Goal: Transaction & Acquisition: Book appointment/travel/reservation

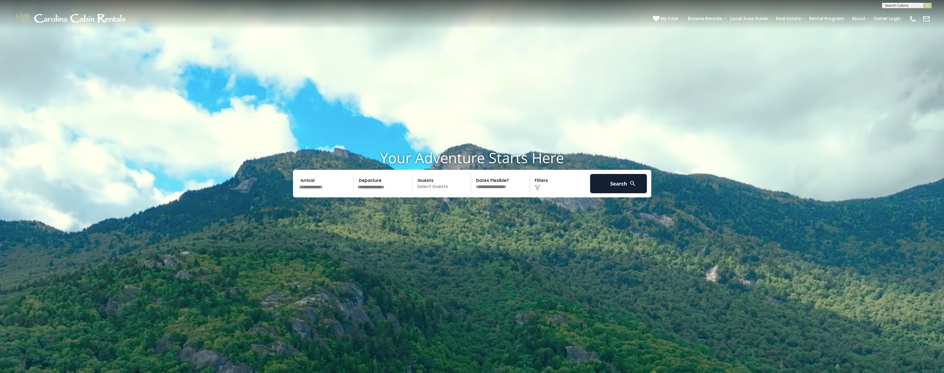
scroll to position [0, 0]
click at [895, 4] on input "text" at bounding box center [906, 7] width 48 height 6
paste input "**********"
type input "**********"
click at [913, 12] on li "Serenity Ridge" at bounding box center [906, 12] width 49 height 5
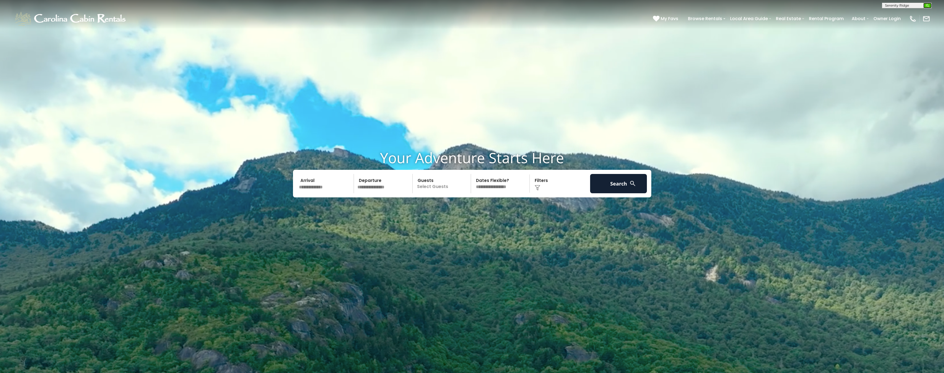
click at [929, 6] on img "submit" at bounding box center [928, 6] width 4 height 4
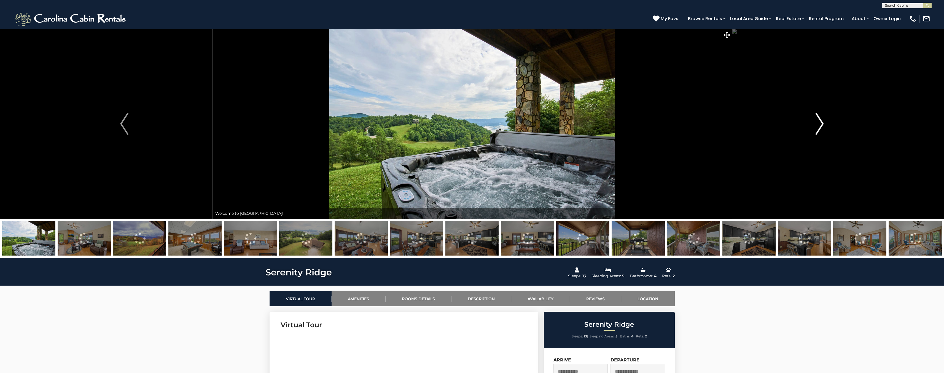
click at [817, 121] on img "Next" at bounding box center [820, 124] width 8 height 22
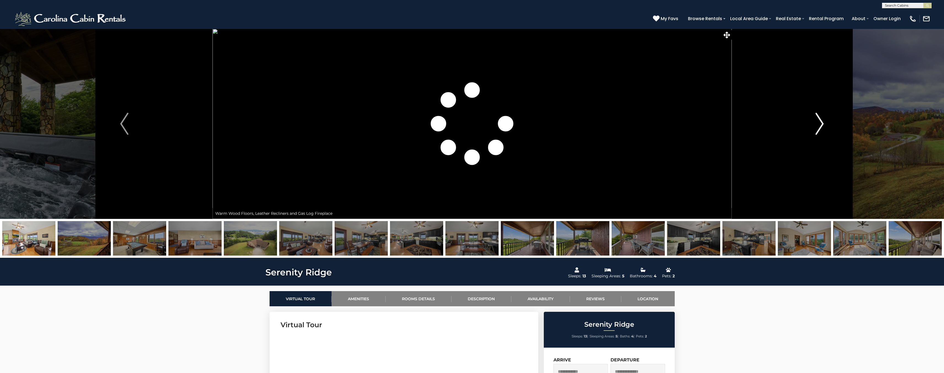
click at [817, 121] on img "Next" at bounding box center [820, 124] width 8 height 22
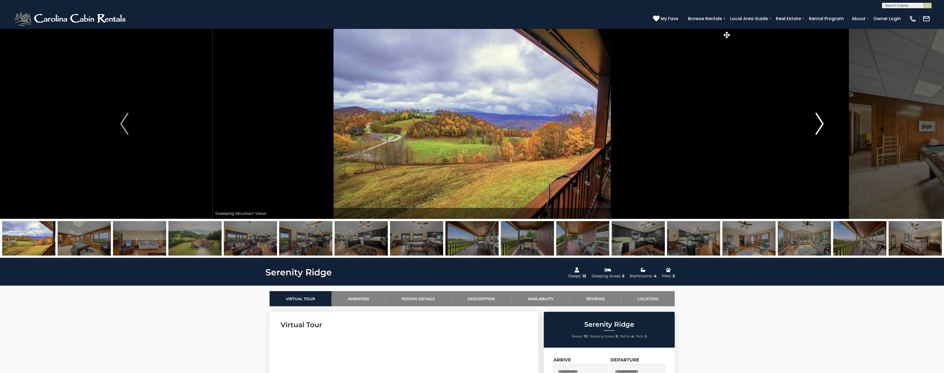
click at [817, 121] on img "Next" at bounding box center [820, 124] width 8 height 22
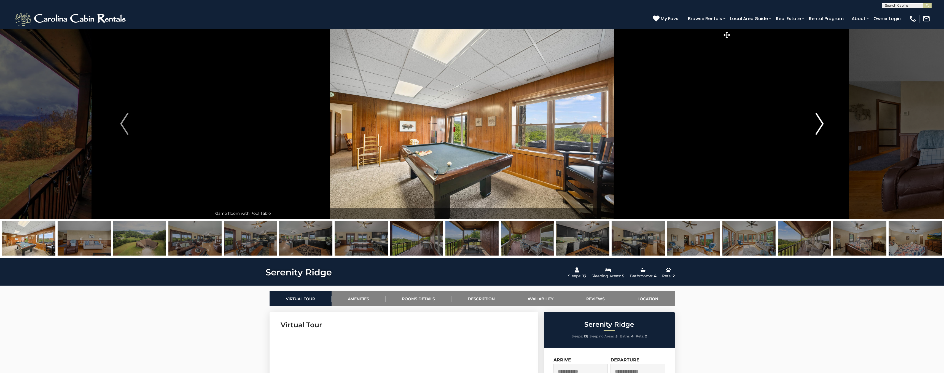
click at [817, 121] on img "Next" at bounding box center [820, 124] width 8 height 22
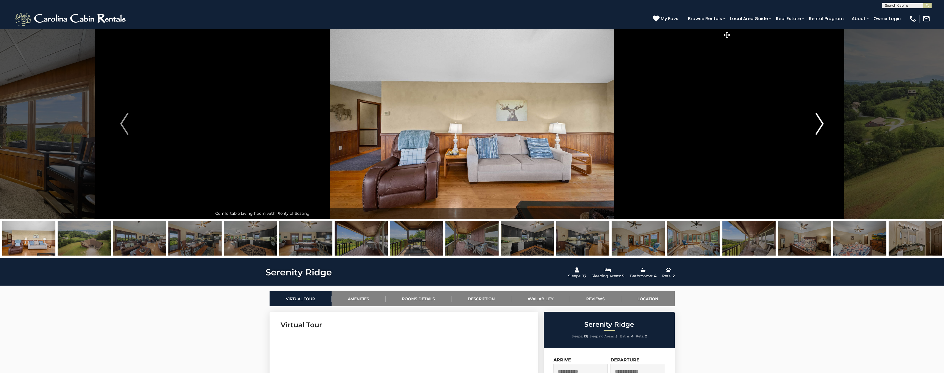
click at [817, 121] on img "Next" at bounding box center [820, 124] width 8 height 22
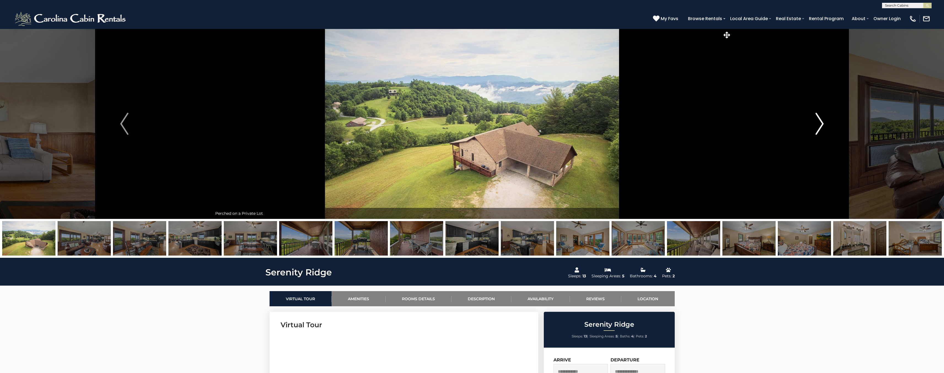
click at [817, 121] on img "Next" at bounding box center [820, 124] width 8 height 22
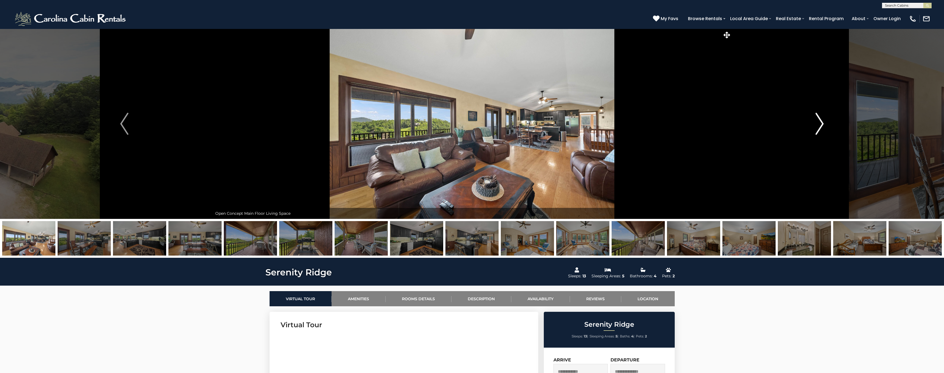
click at [817, 121] on img "Next" at bounding box center [820, 124] width 8 height 22
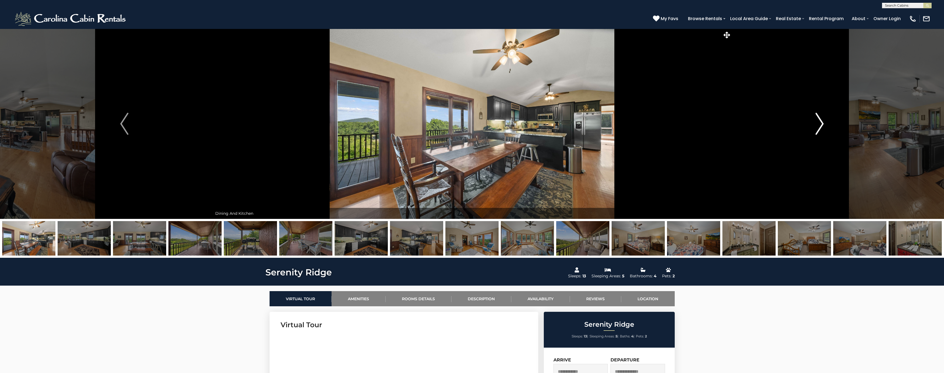
click at [817, 120] on img "Next" at bounding box center [820, 124] width 8 height 22
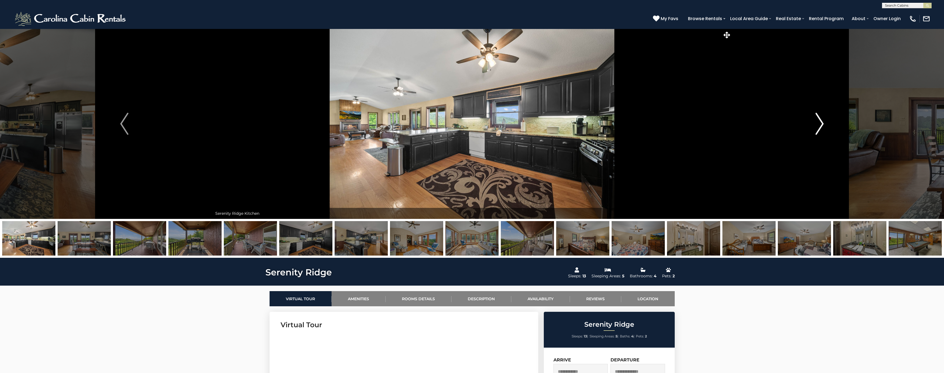
click at [817, 120] on img "Next" at bounding box center [820, 124] width 8 height 22
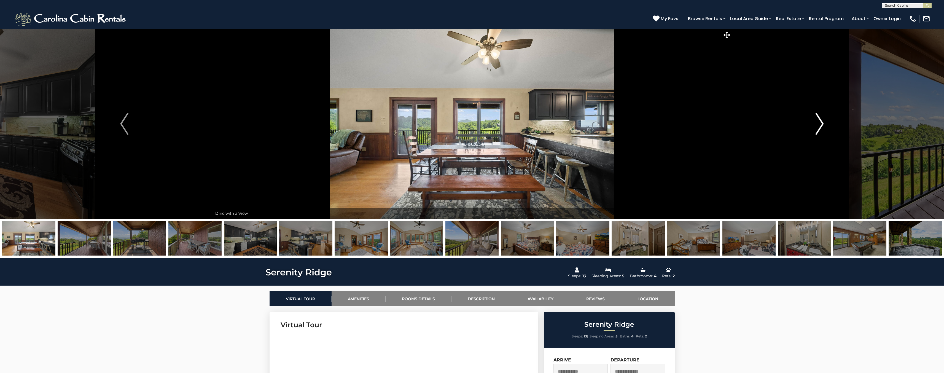
click at [817, 120] on img "Next" at bounding box center [820, 124] width 8 height 22
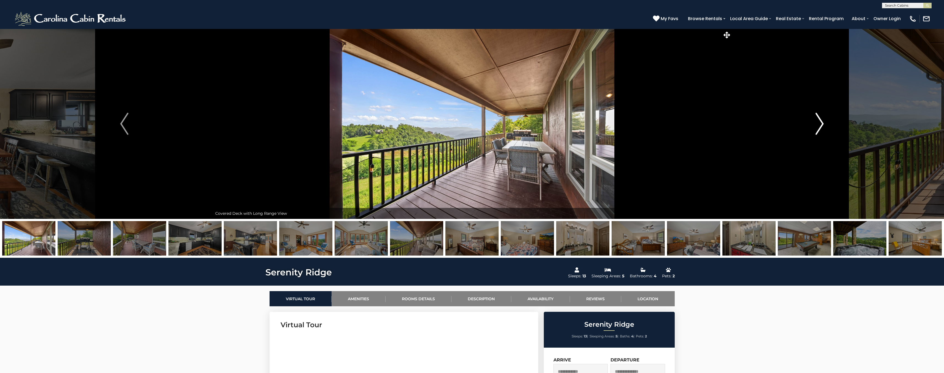
click at [817, 120] on img "Next" at bounding box center [820, 124] width 8 height 22
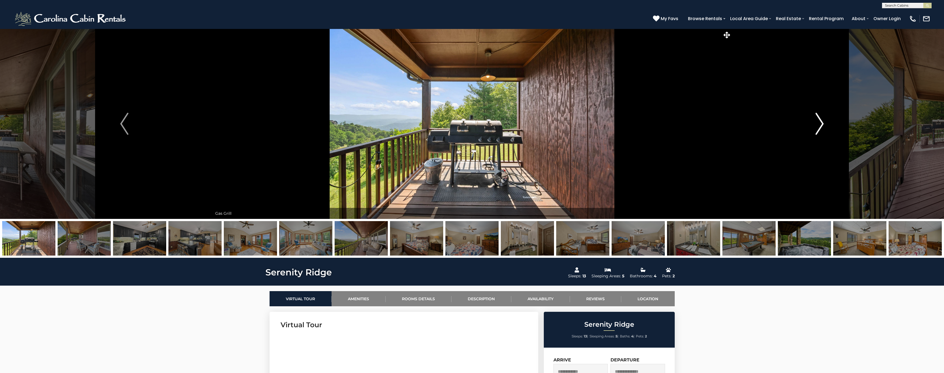
click at [817, 120] on img "Next" at bounding box center [820, 124] width 8 height 22
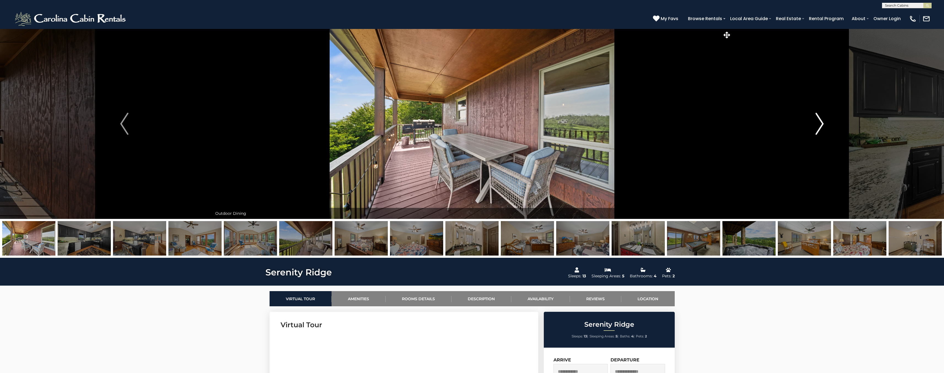
click at [817, 120] on img "Next" at bounding box center [820, 124] width 8 height 22
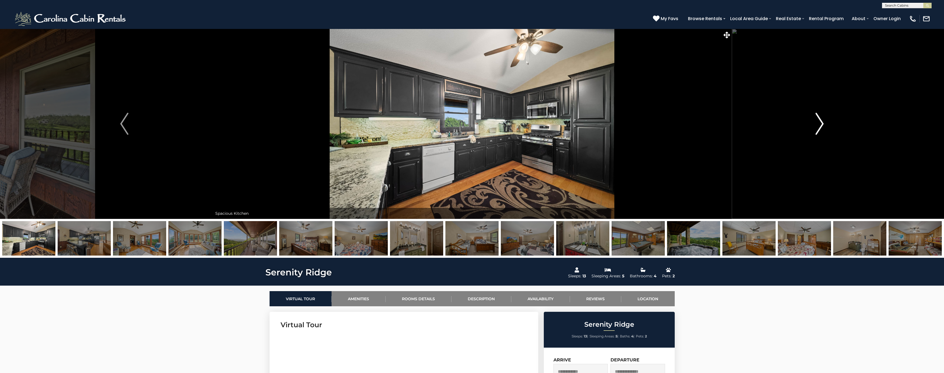
click at [817, 120] on img "Next" at bounding box center [820, 124] width 8 height 22
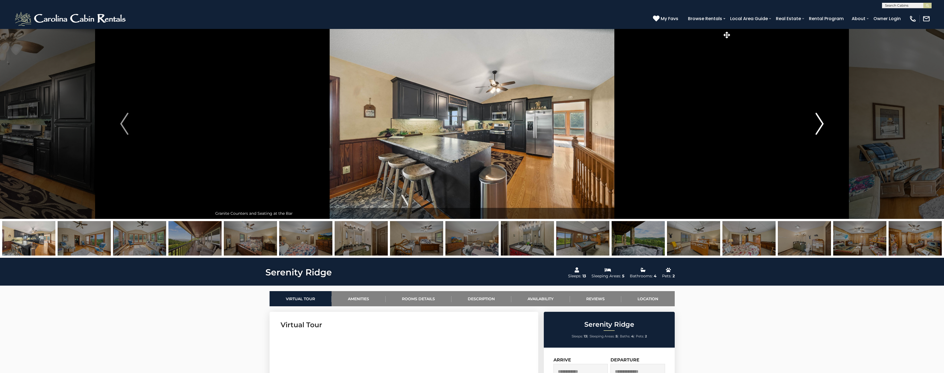
click at [817, 120] on img "Next" at bounding box center [820, 124] width 8 height 22
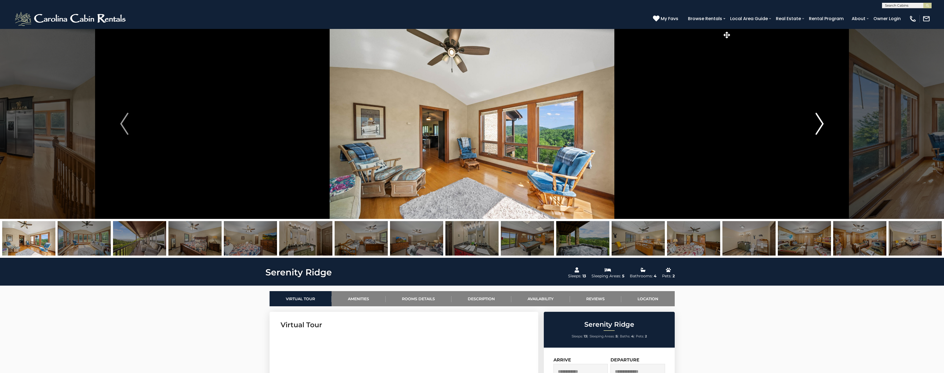
click at [817, 120] on img "Next" at bounding box center [820, 124] width 8 height 22
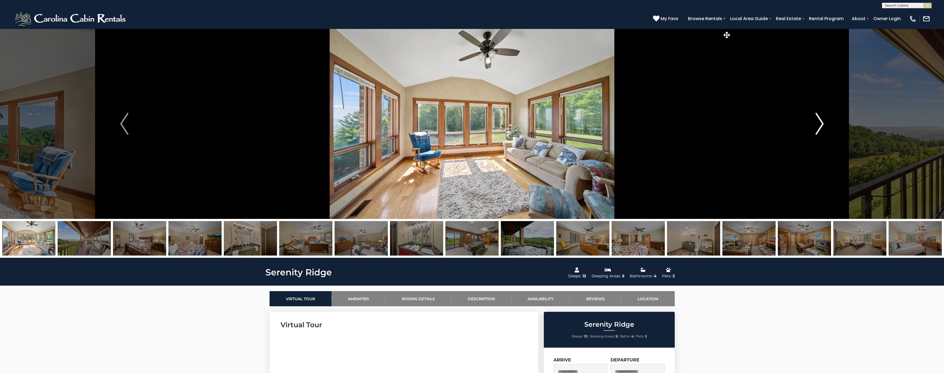
click at [817, 120] on img "Next" at bounding box center [820, 124] width 8 height 22
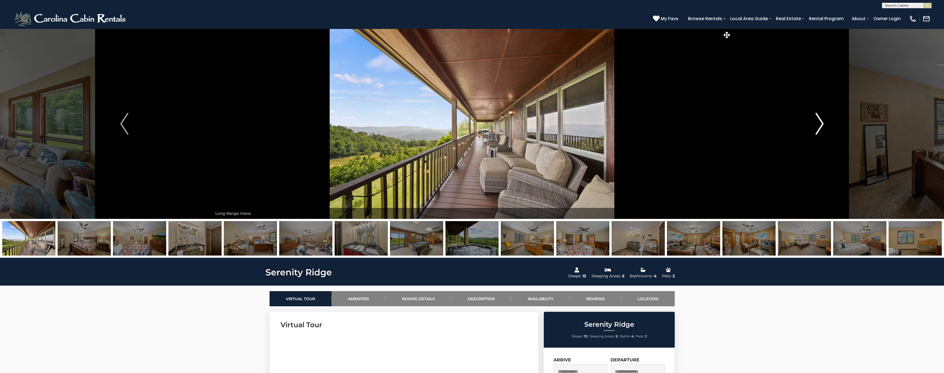
click at [817, 120] on img "Next" at bounding box center [820, 124] width 8 height 22
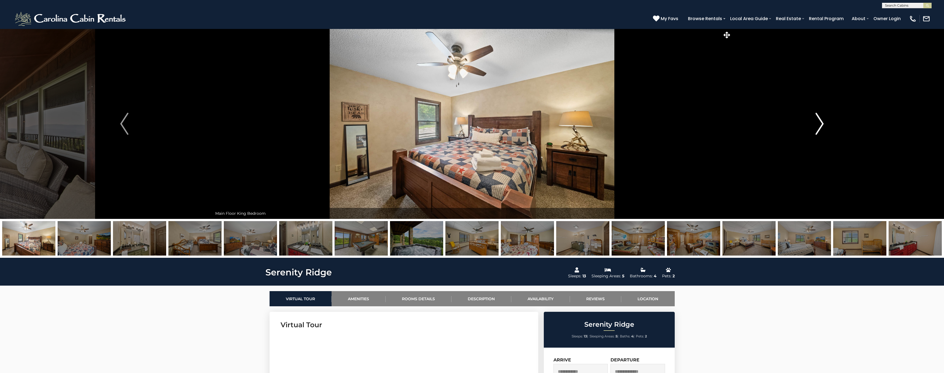
click at [817, 120] on img "Next" at bounding box center [820, 124] width 8 height 22
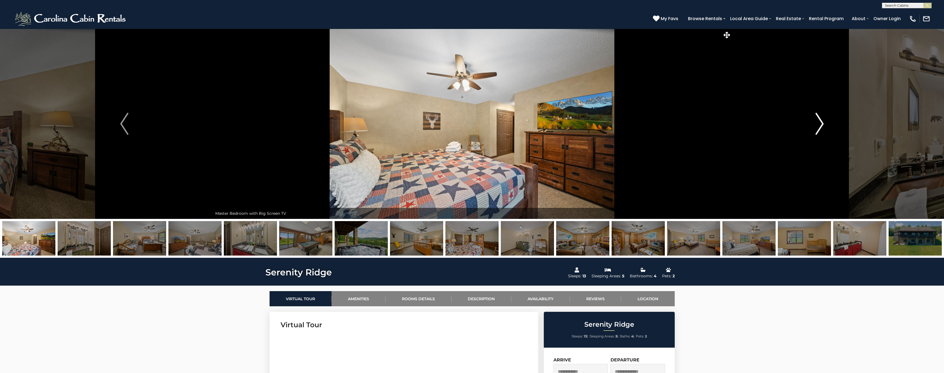
click at [817, 120] on img "Next" at bounding box center [820, 124] width 8 height 22
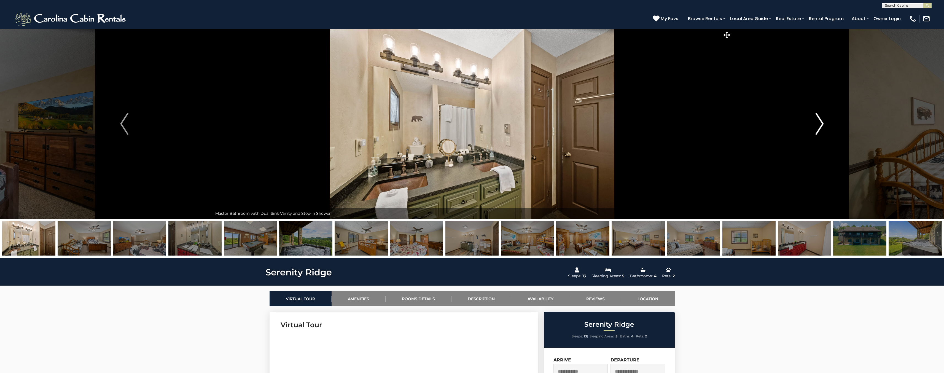
click at [817, 120] on img "Next" at bounding box center [820, 124] width 8 height 22
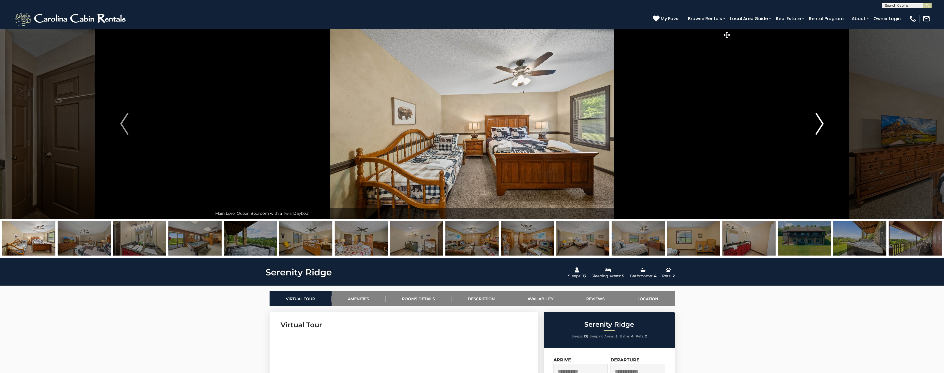
click at [817, 120] on img "Next" at bounding box center [820, 124] width 8 height 22
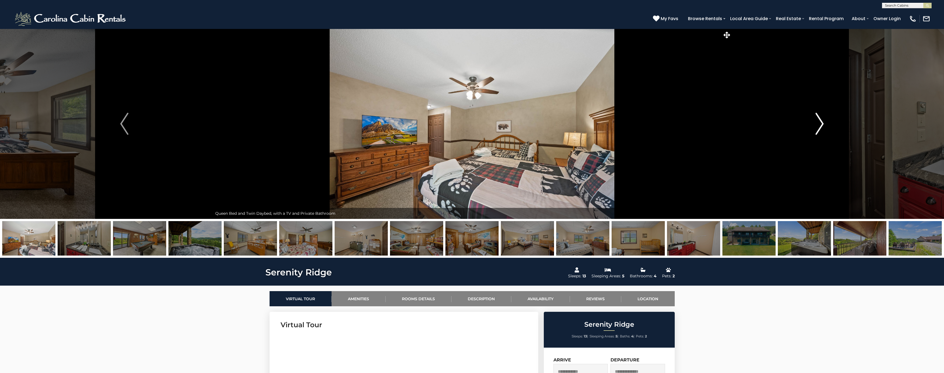
click at [817, 119] on img "Next" at bounding box center [820, 124] width 8 height 22
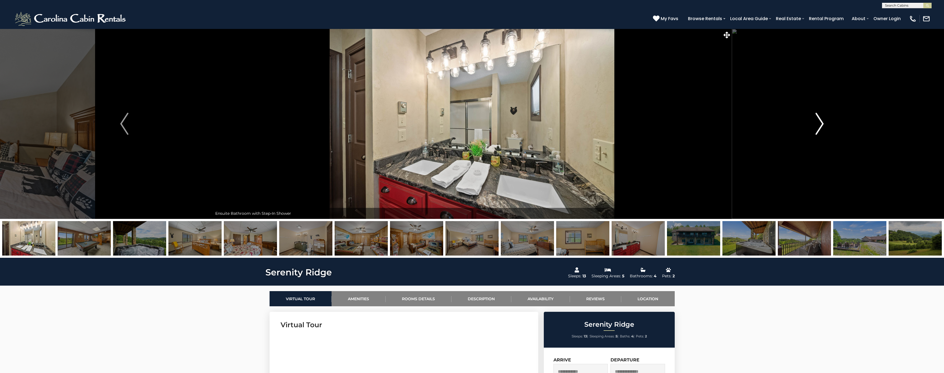
click at [817, 119] on img "Next" at bounding box center [820, 124] width 8 height 22
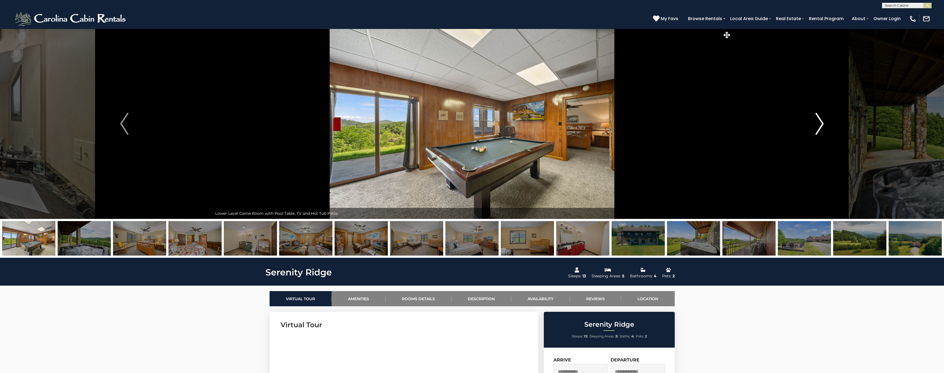
click at [817, 119] on img "Next" at bounding box center [820, 124] width 8 height 22
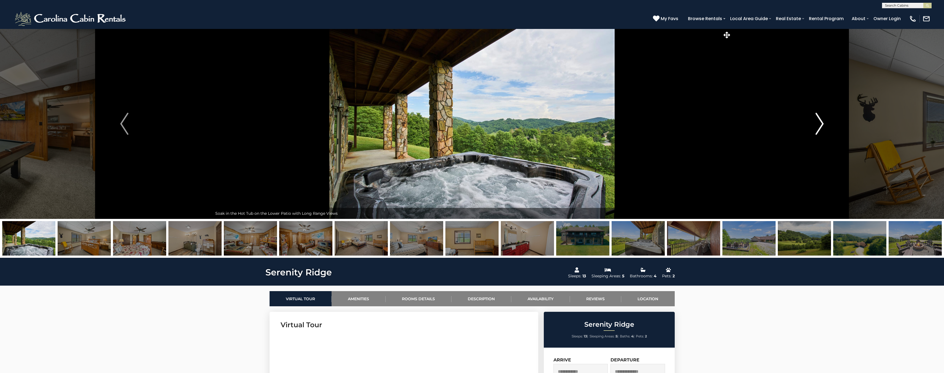
click at [817, 119] on img "Next" at bounding box center [820, 124] width 8 height 22
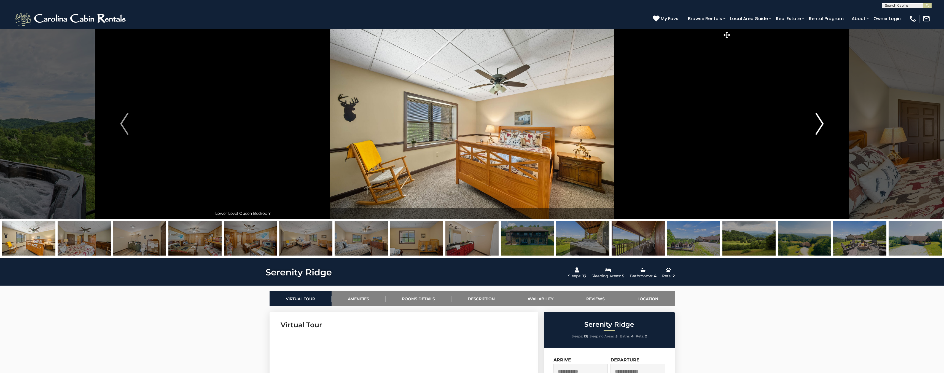
click at [817, 119] on img "Next" at bounding box center [820, 124] width 8 height 22
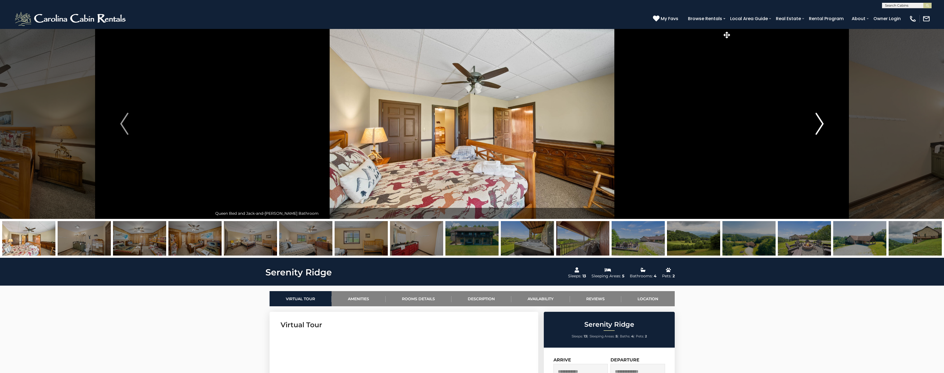
click at [817, 119] on img "Next" at bounding box center [820, 124] width 8 height 22
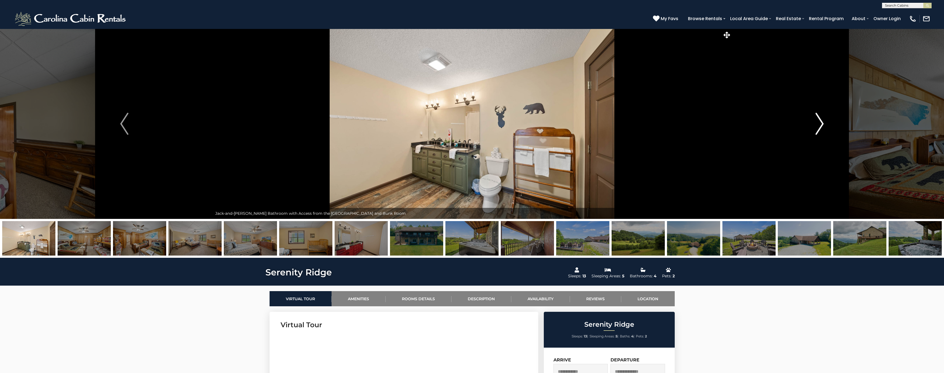
click at [817, 119] on img "Next" at bounding box center [820, 124] width 8 height 22
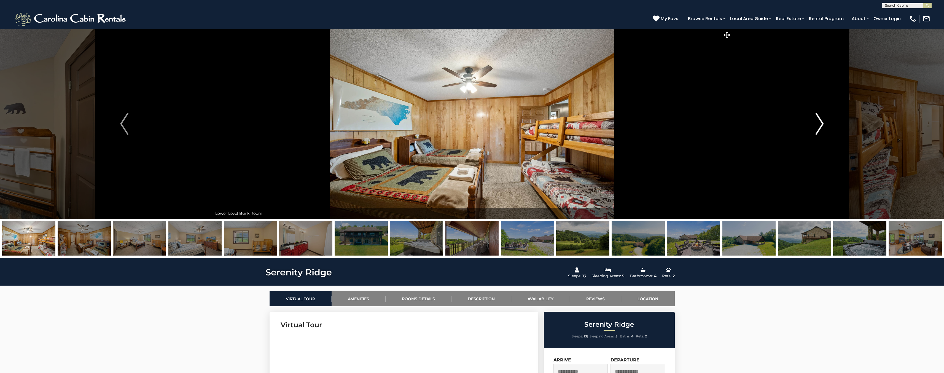
click at [817, 119] on img "Next" at bounding box center [820, 124] width 8 height 22
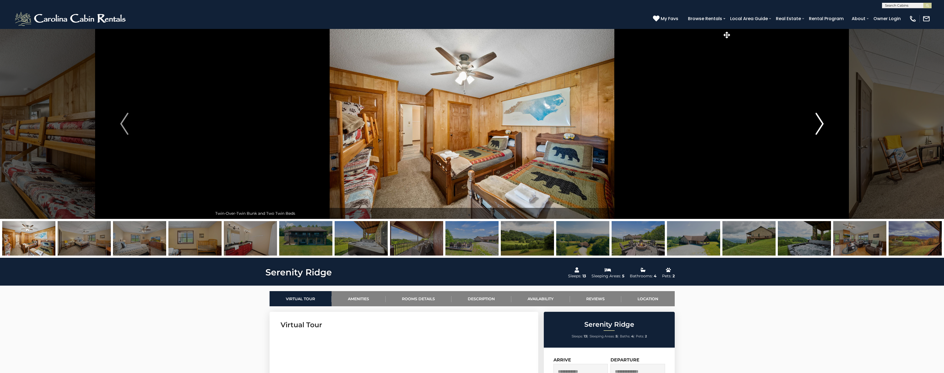
click at [817, 119] on img "Next" at bounding box center [820, 124] width 8 height 22
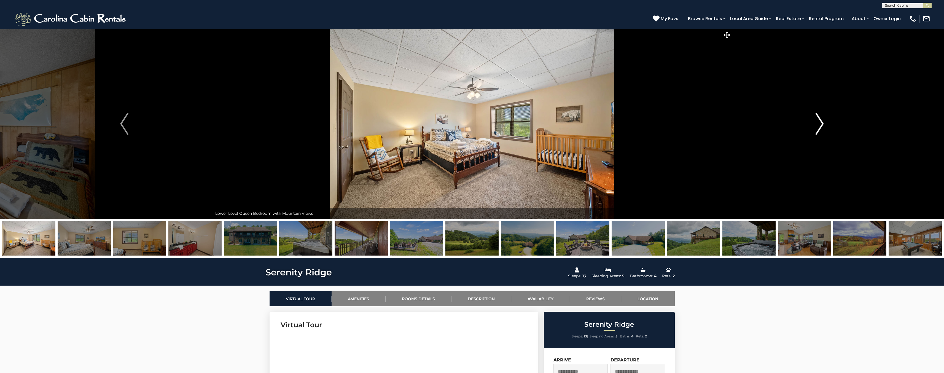
click at [817, 119] on img "Next" at bounding box center [820, 124] width 8 height 22
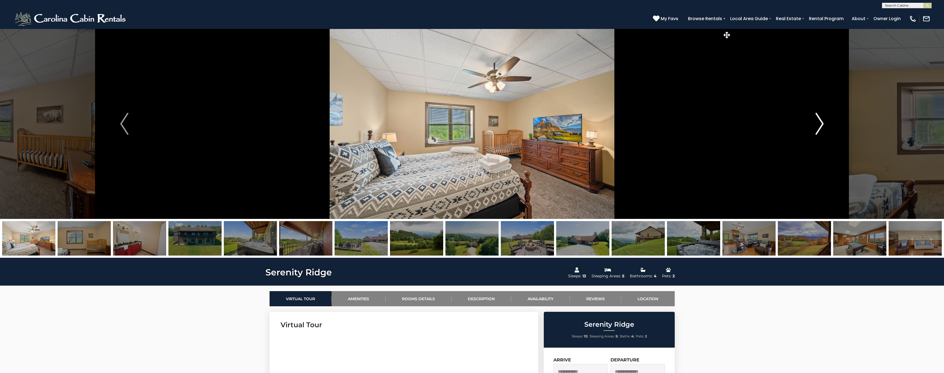
click at [817, 119] on img "Next" at bounding box center [820, 124] width 8 height 22
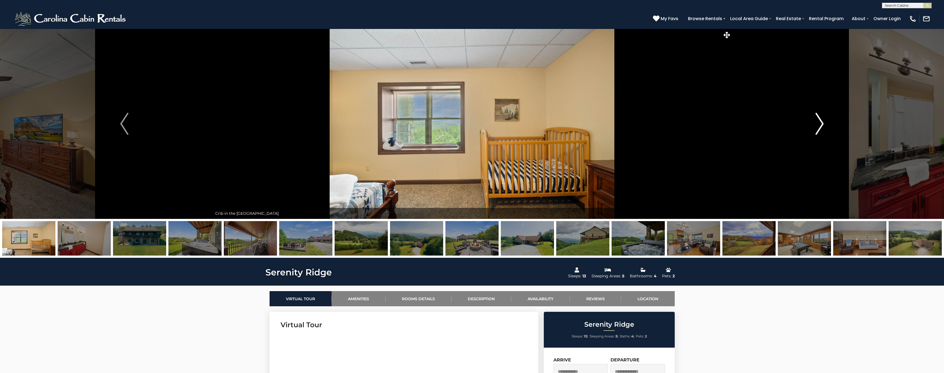
click at [817, 119] on img "Next" at bounding box center [820, 124] width 8 height 22
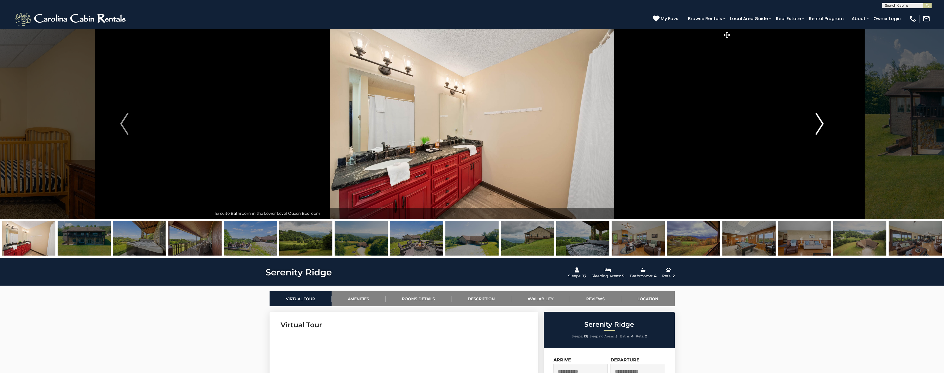
click at [817, 119] on img "Next" at bounding box center [820, 124] width 8 height 22
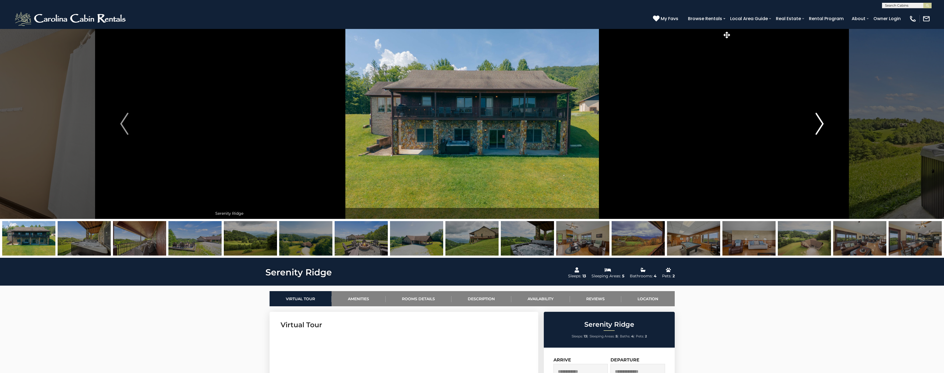
click at [818, 117] on img "Next" at bounding box center [820, 124] width 8 height 22
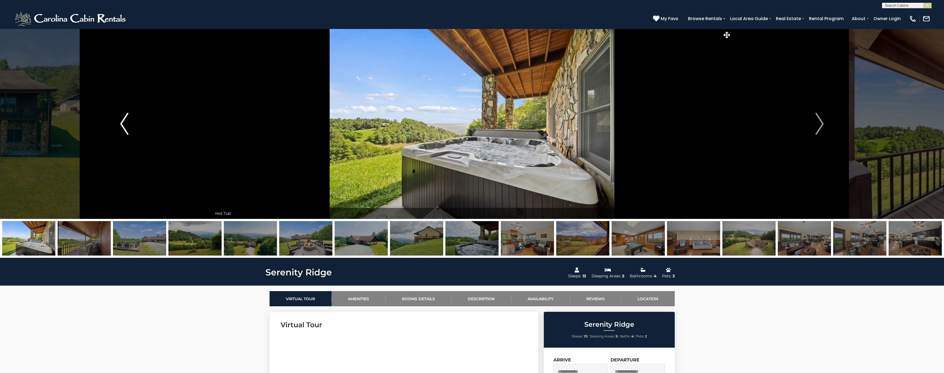
click at [130, 125] on button "Previous" at bounding box center [124, 124] width 176 height 190
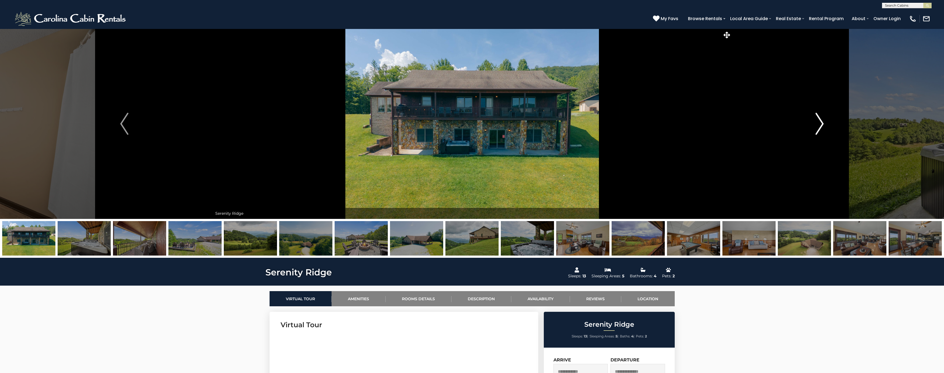
click at [817, 127] on img "Next" at bounding box center [820, 124] width 8 height 22
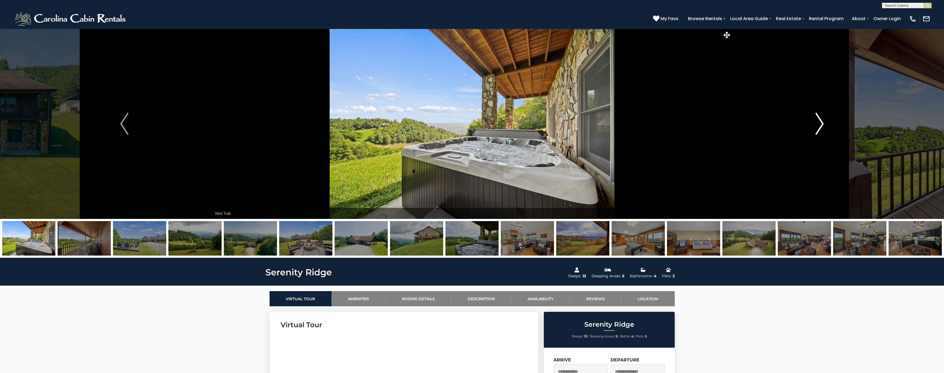
click at [817, 126] on img "Next" at bounding box center [820, 124] width 8 height 22
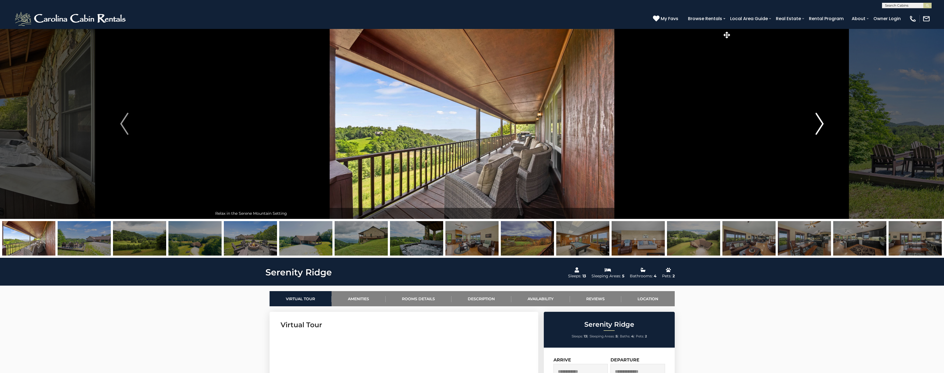
click at [817, 125] on img "Next" at bounding box center [820, 124] width 8 height 22
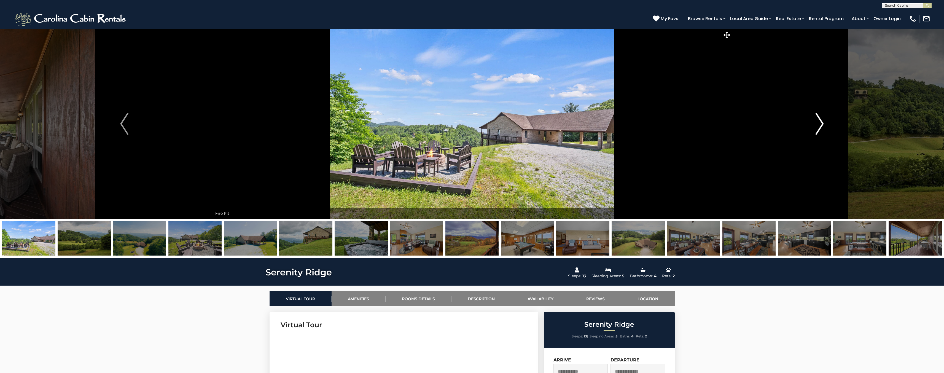
click at [817, 125] on img "Next" at bounding box center [820, 124] width 8 height 22
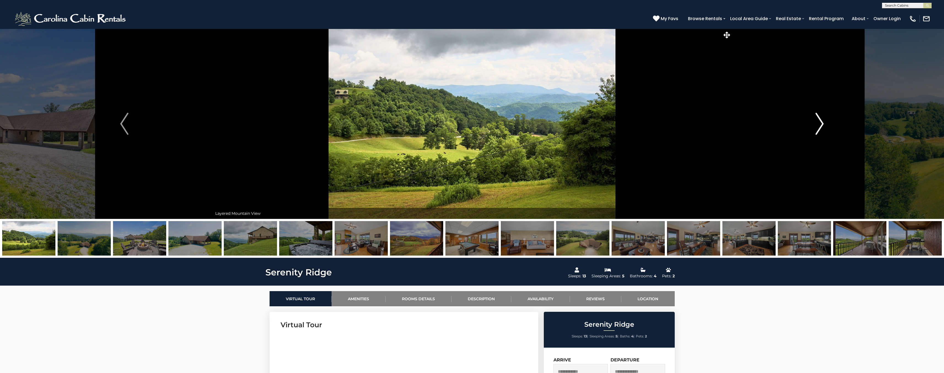
click at [822, 124] on img "Next" at bounding box center [820, 124] width 8 height 22
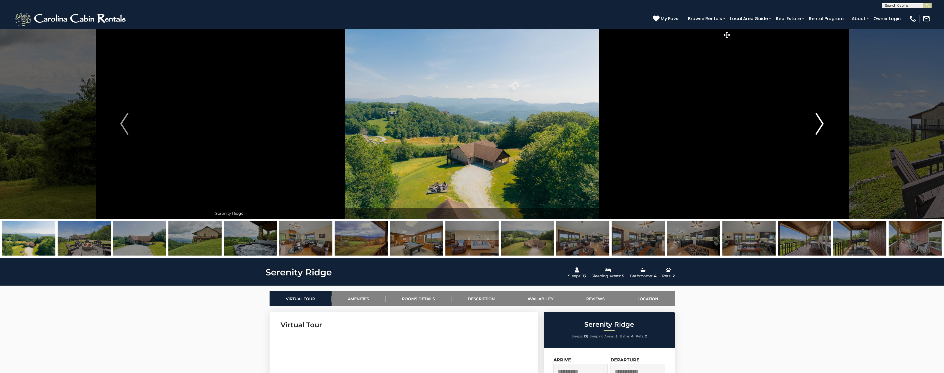
click at [822, 124] on img "Next" at bounding box center [820, 124] width 8 height 22
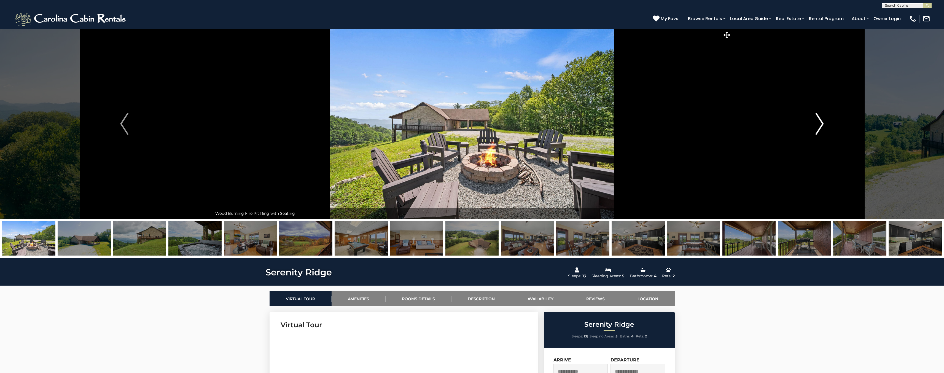
click at [822, 124] on img "Next" at bounding box center [820, 124] width 8 height 22
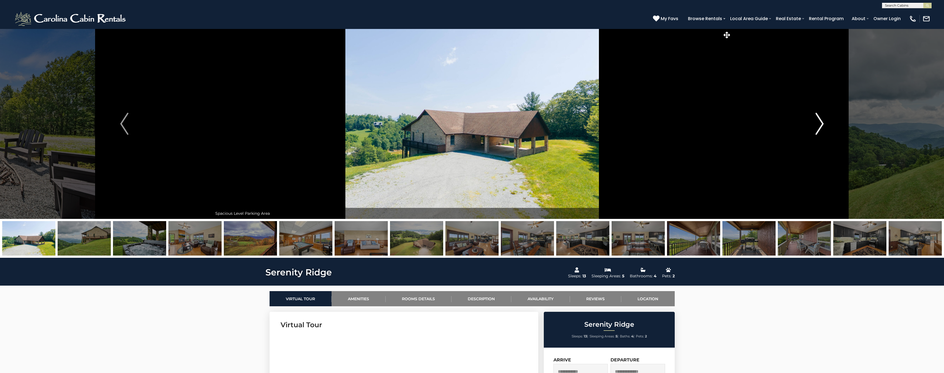
click at [822, 124] on img "Next" at bounding box center [820, 124] width 8 height 22
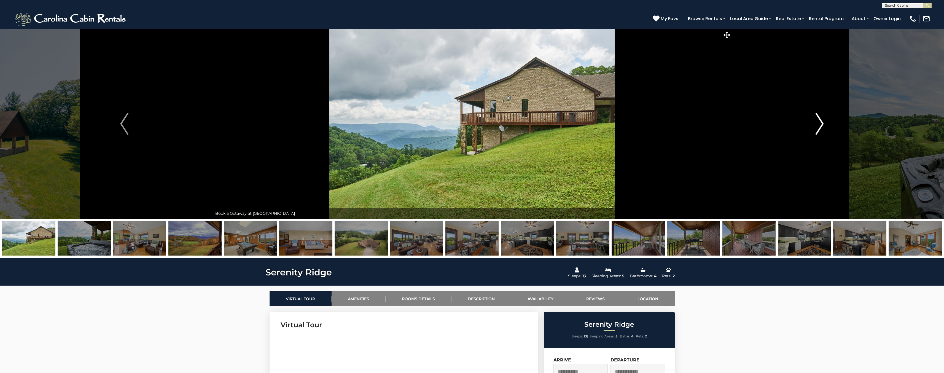
click at [822, 123] on img "Next" at bounding box center [820, 124] width 8 height 22
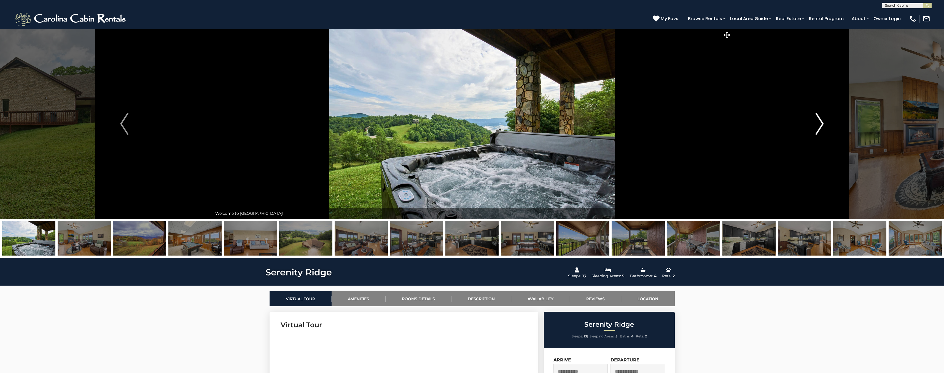
click at [822, 123] on img "Next" at bounding box center [820, 124] width 8 height 22
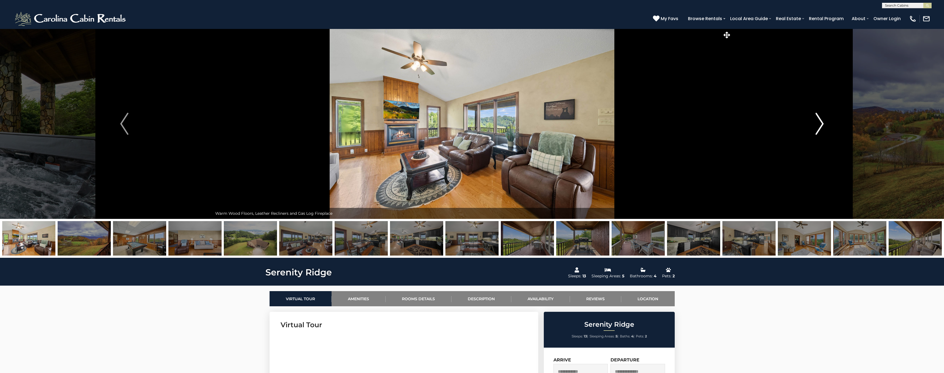
click at [822, 123] on img "Next" at bounding box center [820, 124] width 8 height 22
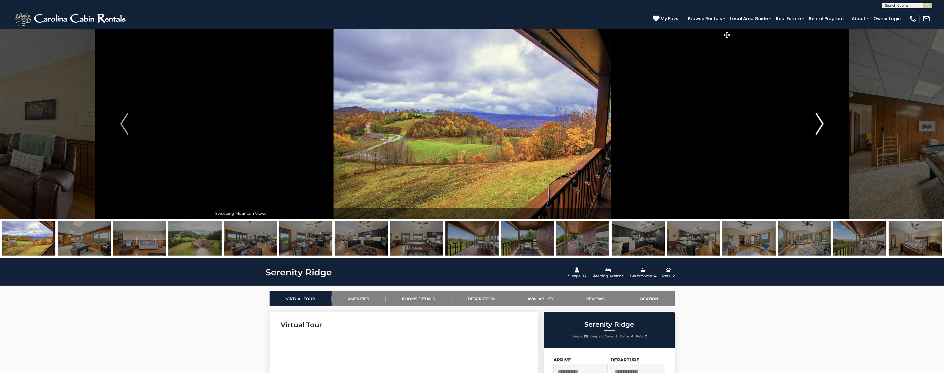
click at [822, 123] on img "Next" at bounding box center [820, 124] width 8 height 22
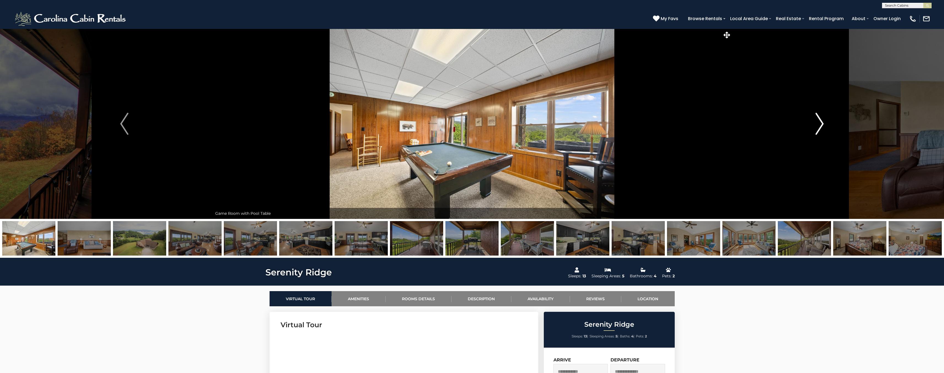
click at [822, 123] on img "Next" at bounding box center [820, 124] width 8 height 22
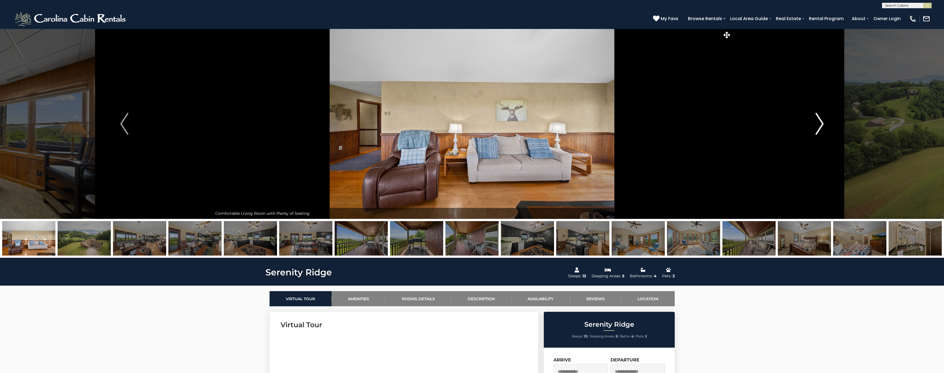
click at [822, 123] on img "Next" at bounding box center [820, 124] width 8 height 22
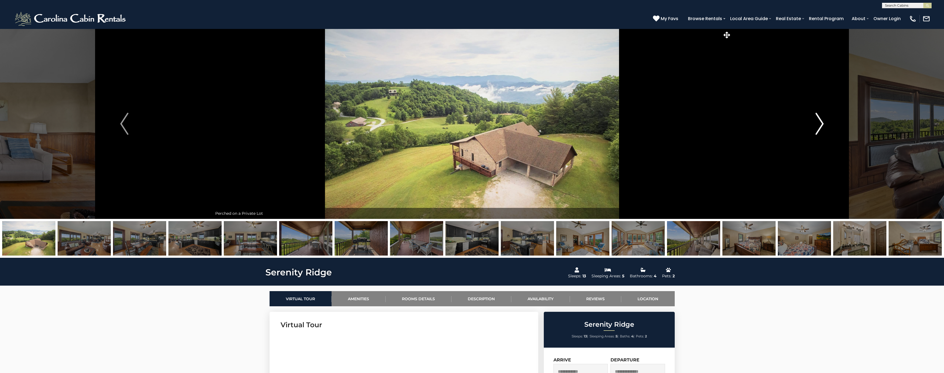
click at [823, 123] on img "Next" at bounding box center [820, 124] width 8 height 22
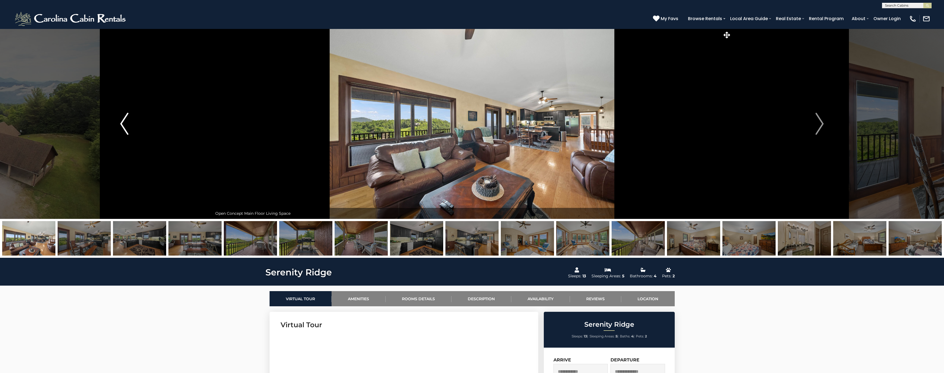
click at [124, 122] on img "Previous" at bounding box center [124, 124] width 8 height 22
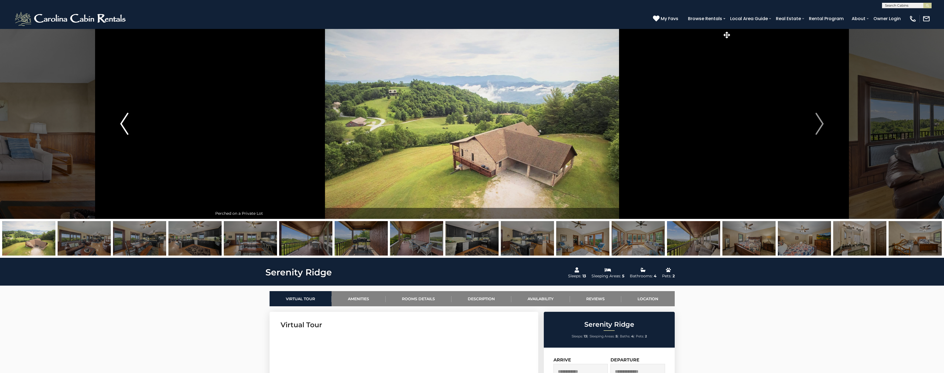
click at [124, 122] on img "Previous" at bounding box center [124, 124] width 8 height 22
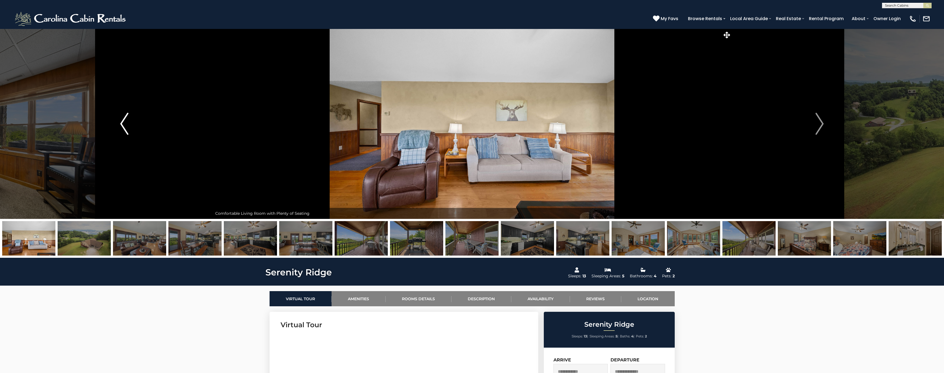
click at [124, 122] on img "Previous" at bounding box center [124, 124] width 8 height 22
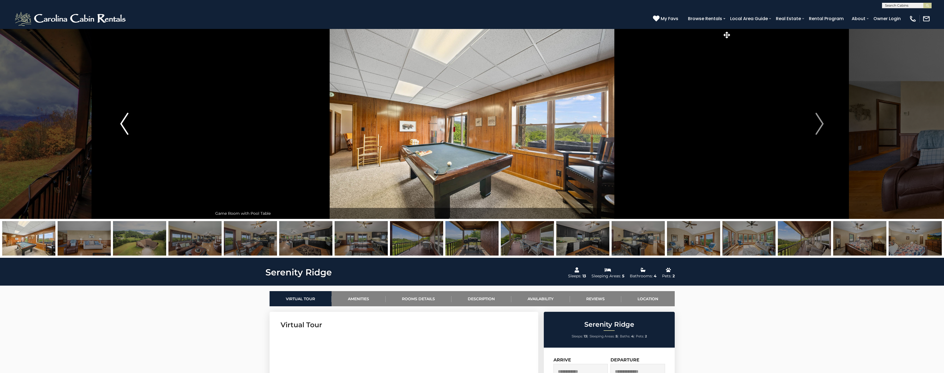
click at [124, 122] on img "Previous" at bounding box center [124, 124] width 8 height 22
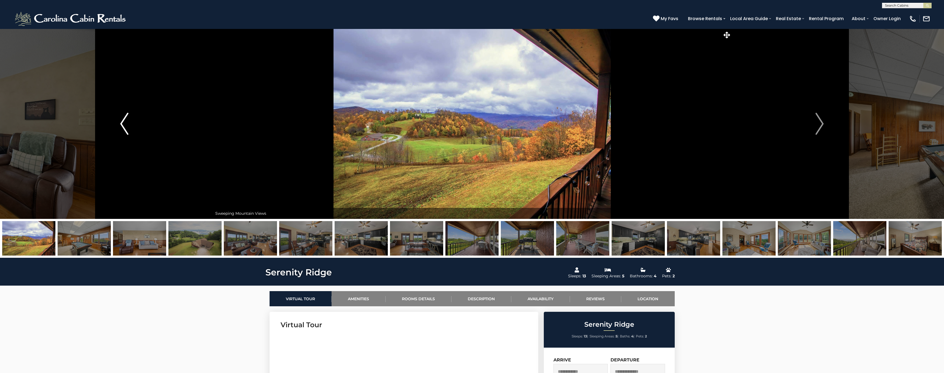
click at [124, 122] on img "Previous" at bounding box center [124, 124] width 8 height 22
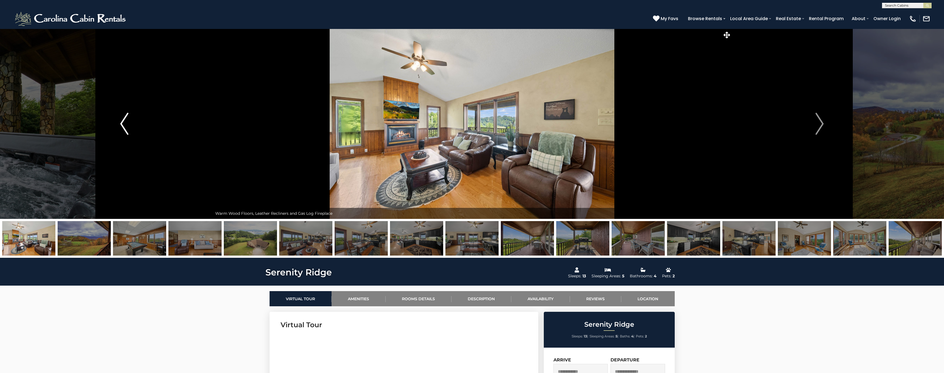
click at [124, 122] on img "Previous" at bounding box center [124, 124] width 8 height 22
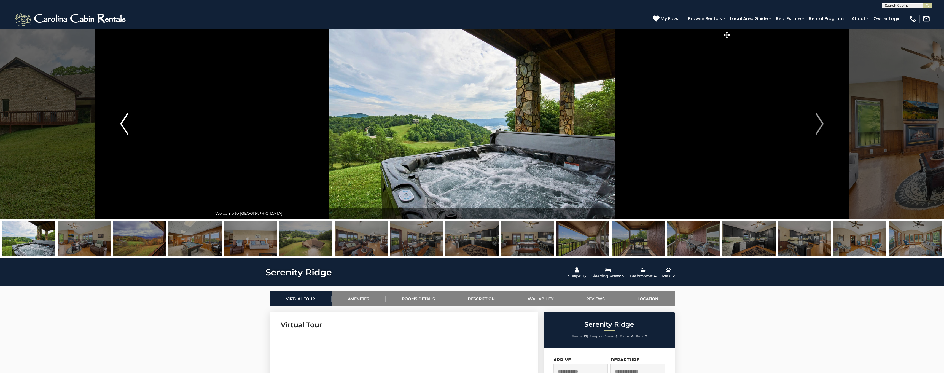
click at [124, 121] on img "Previous" at bounding box center [124, 124] width 8 height 22
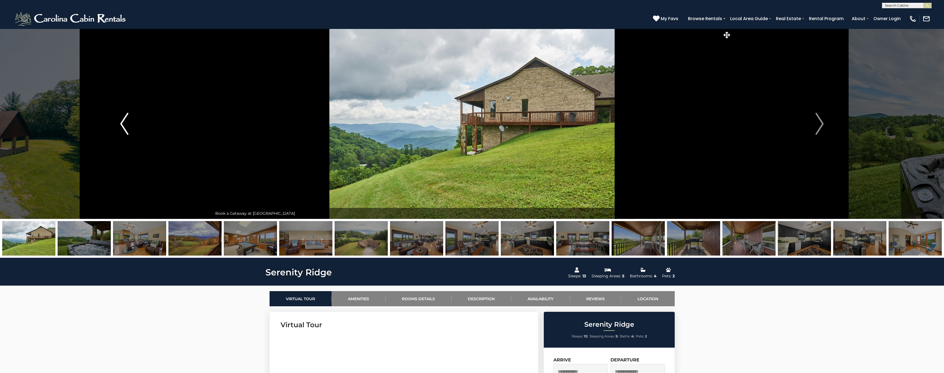
click at [124, 121] on img "Previous" at bounding box center [124, 124] width 8 height 22
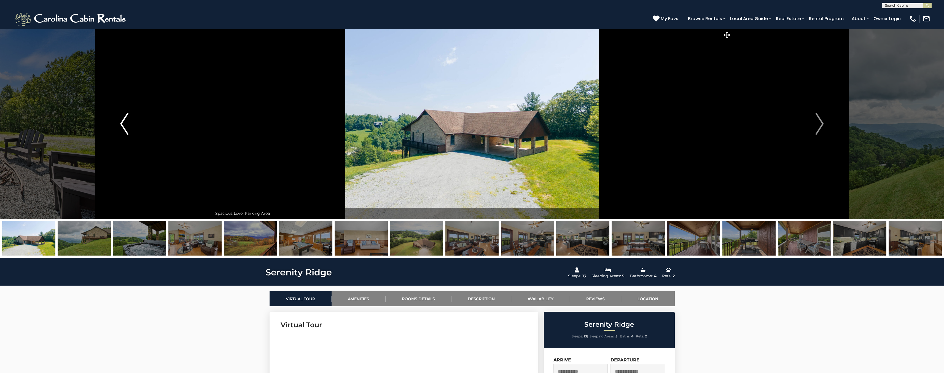
click at [124, 121] on img "Previous" at bounding box center [124, 124] width 8 height 22
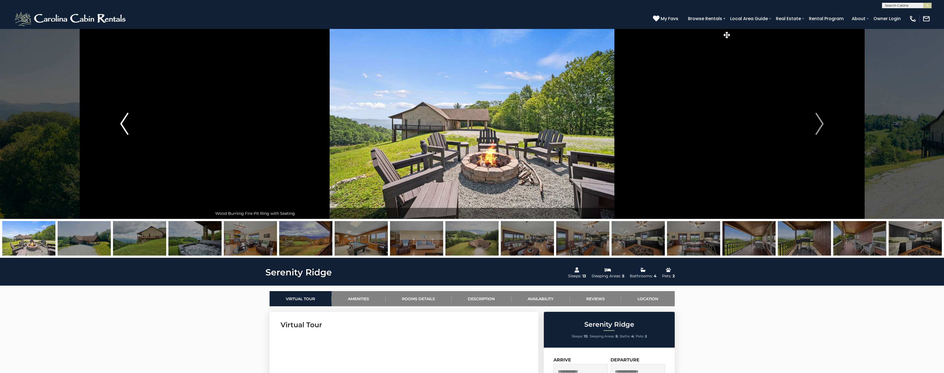
click at [124, 121] on img "Previous" at bounding box center [124, 124] width 8 height 22
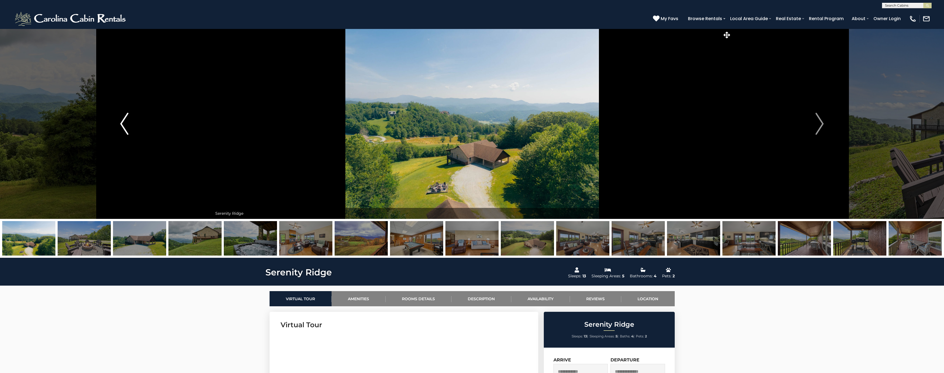
click at [124, 121] on img "Previous" at bounding box center [124, 124] width 8 height 22
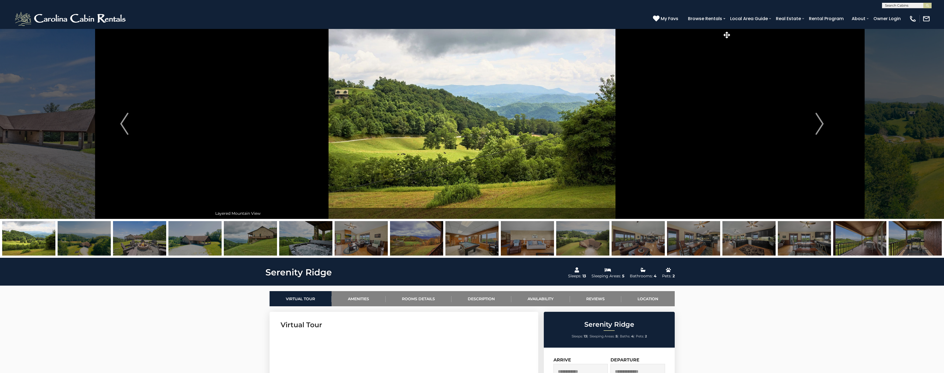
drag, startPoint x: 84, startPoint y: 2, endPoint x: 162, endPoint y: 10, distance: 78.4
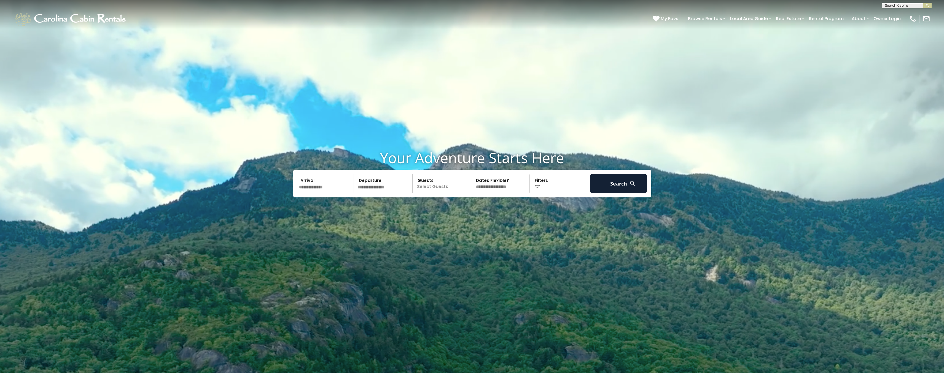
click at [892, 7] on input "text" at bounding box center [906, 7] width 48 height 6
type input "****"
click at [904, 12] on li "Grou se Moor Lodge" at bounding box center [906, 15] width 49 height 10
click at [928, 6] on img "submit" at bounding box center [928, 6] width 4 height 4
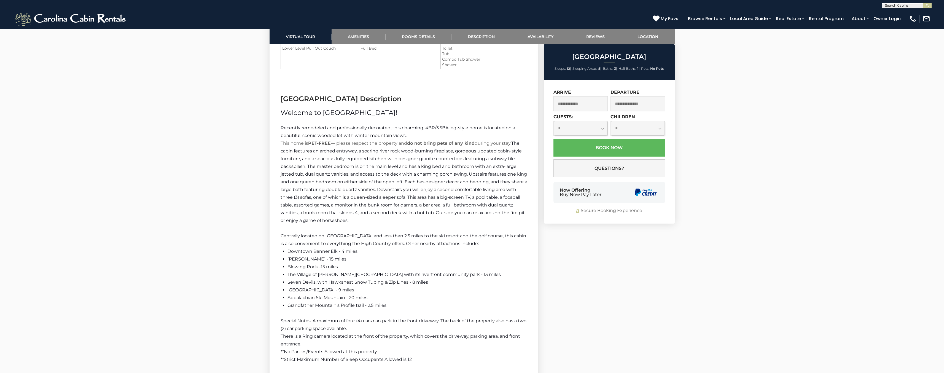
scroll to position [785, 0]
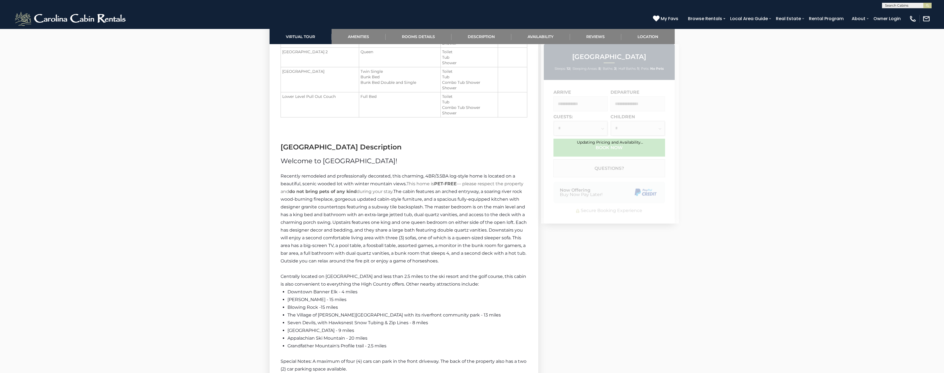
scroll to position [735, 0]
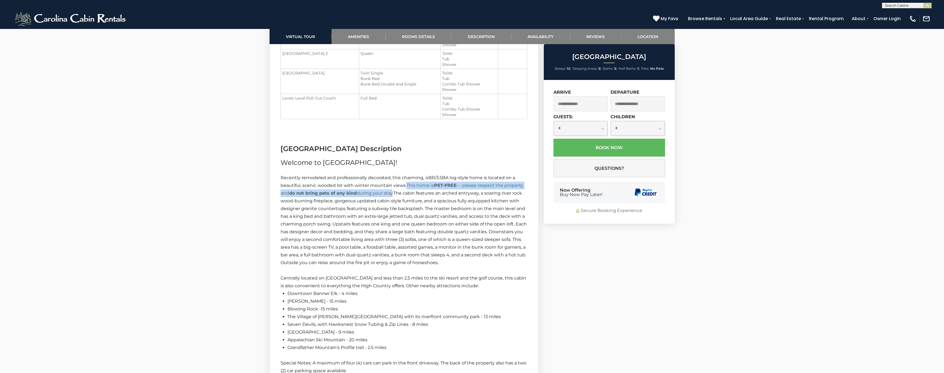
drag, startPoint x: 408, startPoint y: 185, endPoint x: 394, endPoint y: 192, distance: 15.7
click at [394, 192] on p "Recently remodeled and professionally decorated, this charming, 4BR/3.5BA log-s…" at bounding box center [404, 220] width 247 height 93
click at [401, 189] on p "Recently remodeled and professionally decorated, this charming, 4BR/3.5BA log-s…" at bounding box center [404, 220] width 247 height 93
drag, startPoint x: 406, startPoint y: 186, endPoint x: 396, endPoint y: 194, distance: 13.5
click at [396, 194] on p "Recently remodeled and professionally decorated, this charming, 4BR/3.5BA log-s…" at bounding box center [404, 220] width 247 height 93
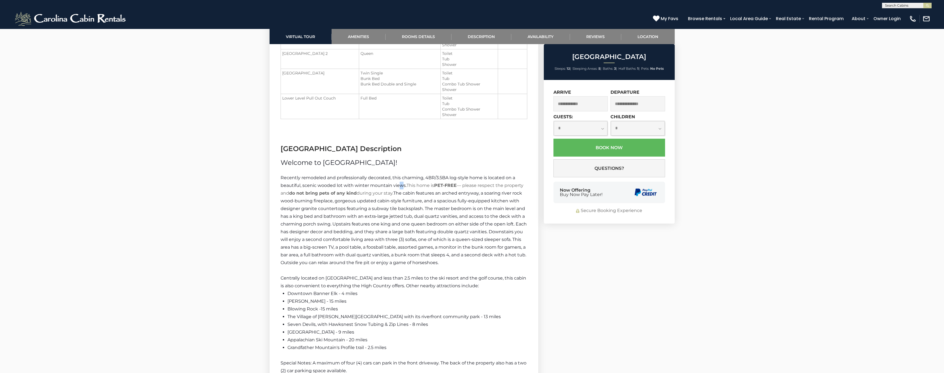
copy p "This home is PET-FREE — please respect the property and do not bring pets of an…"
